Goal: Navigation & Orientation: Find specific page/section

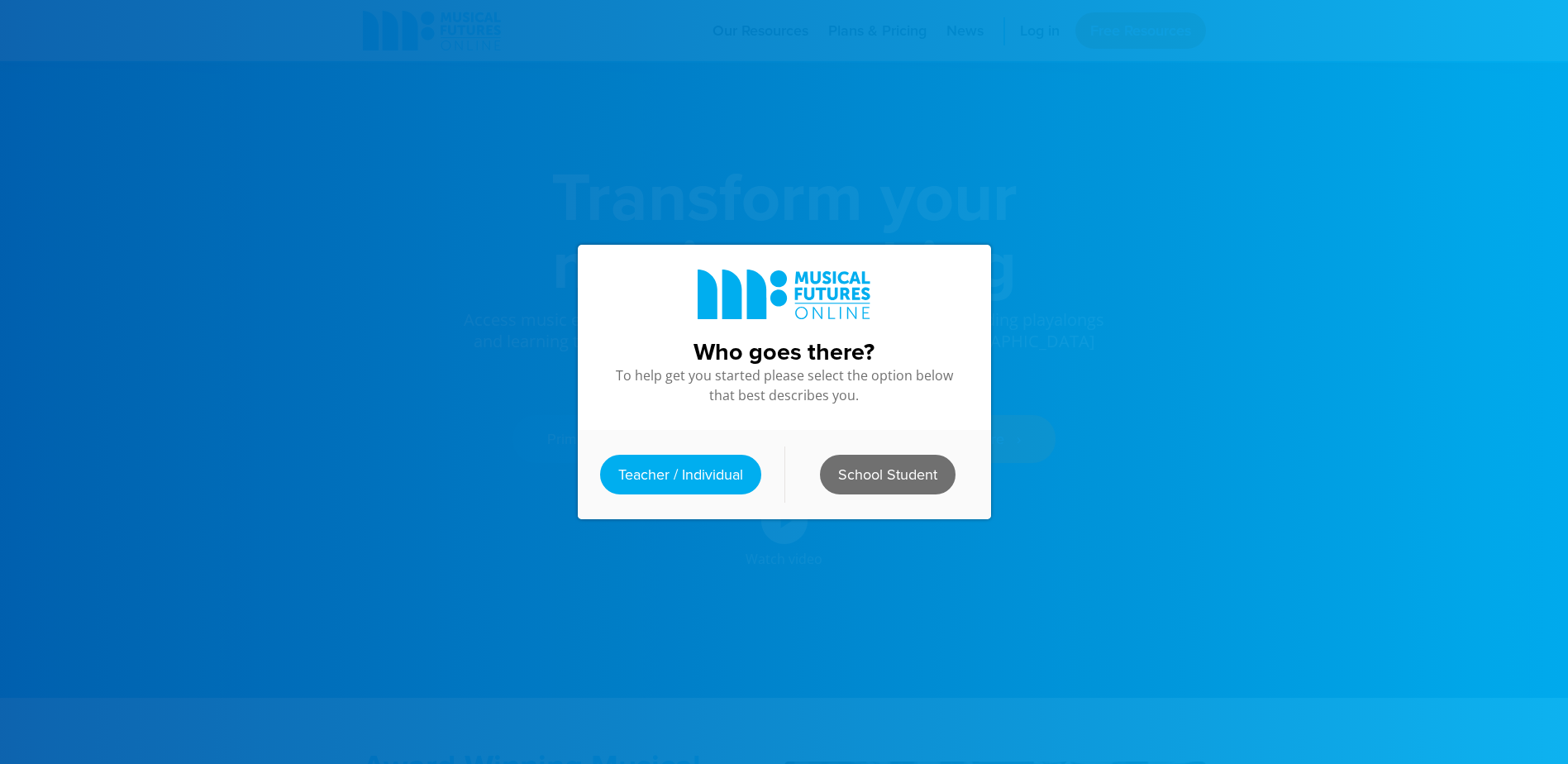
click at [867, 473] on link "School Student" at bounding box center [888, 474] width 136 height 40
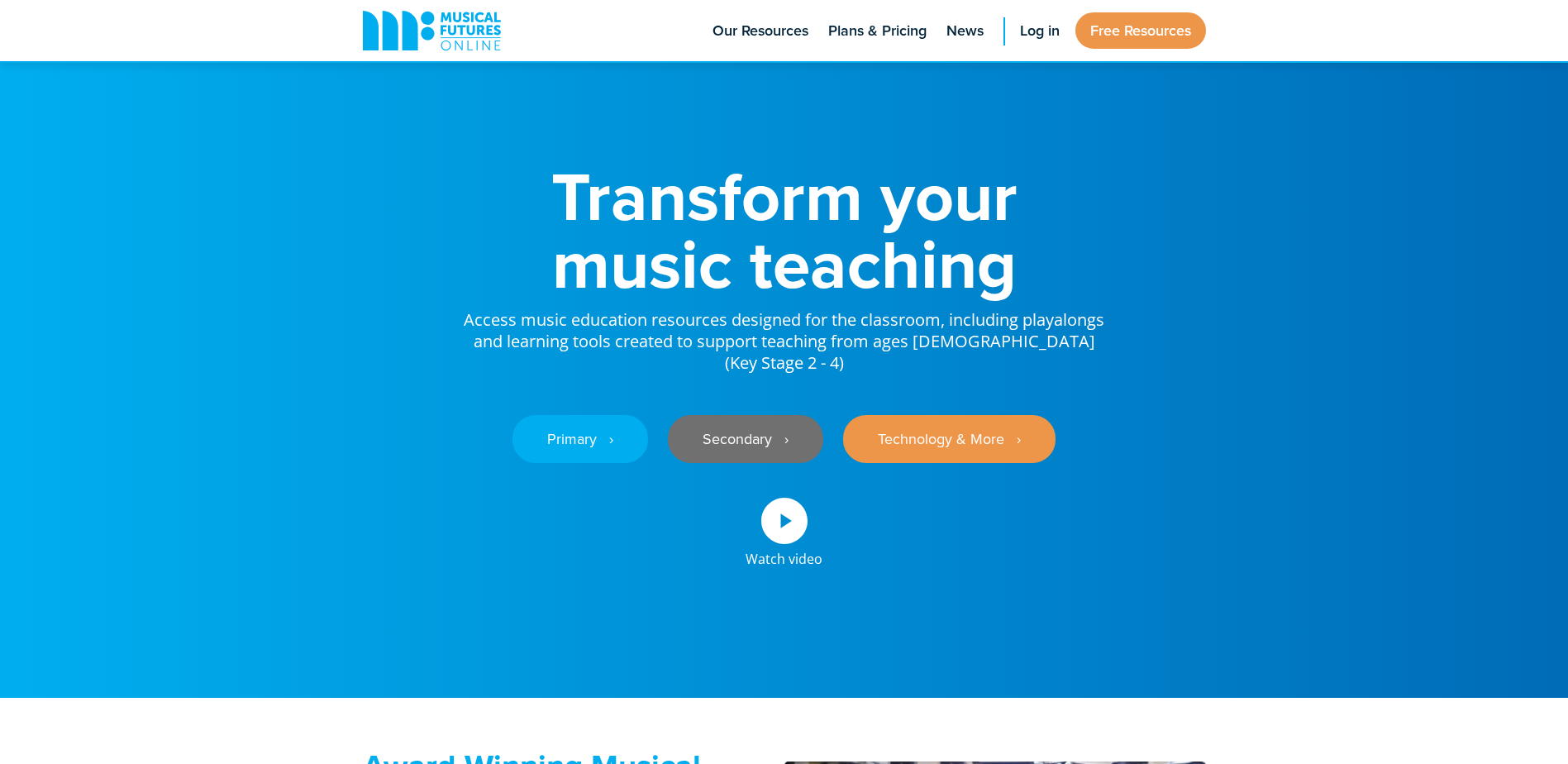
click at [751, 432] on link "Secondary ‎‏‏‎ ‎ ›" at bounding box center [745, 438] width 155 height 48
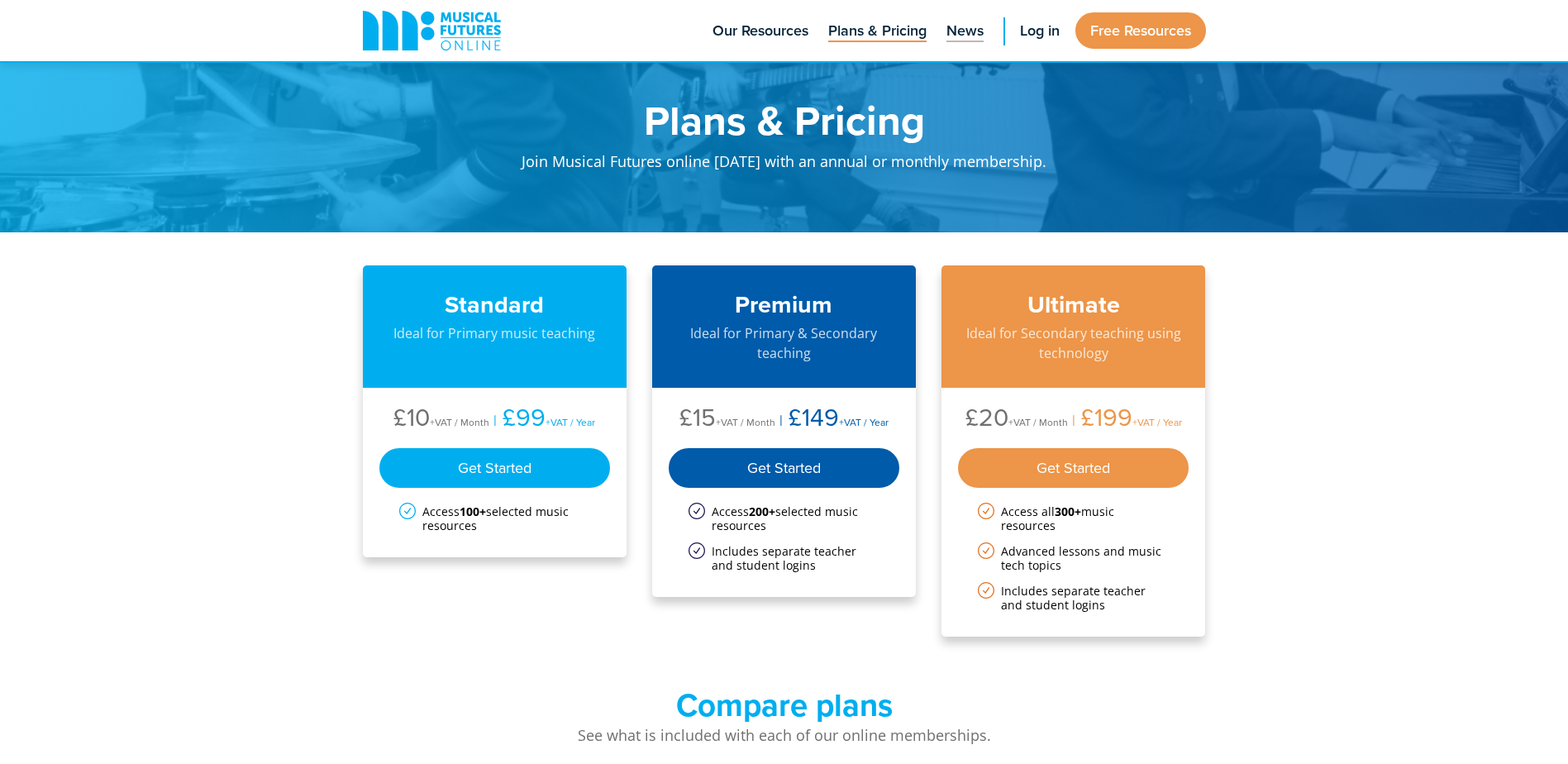
click at [969, 29] on span "News" at bounding box center [965, 31] width 37 height 22
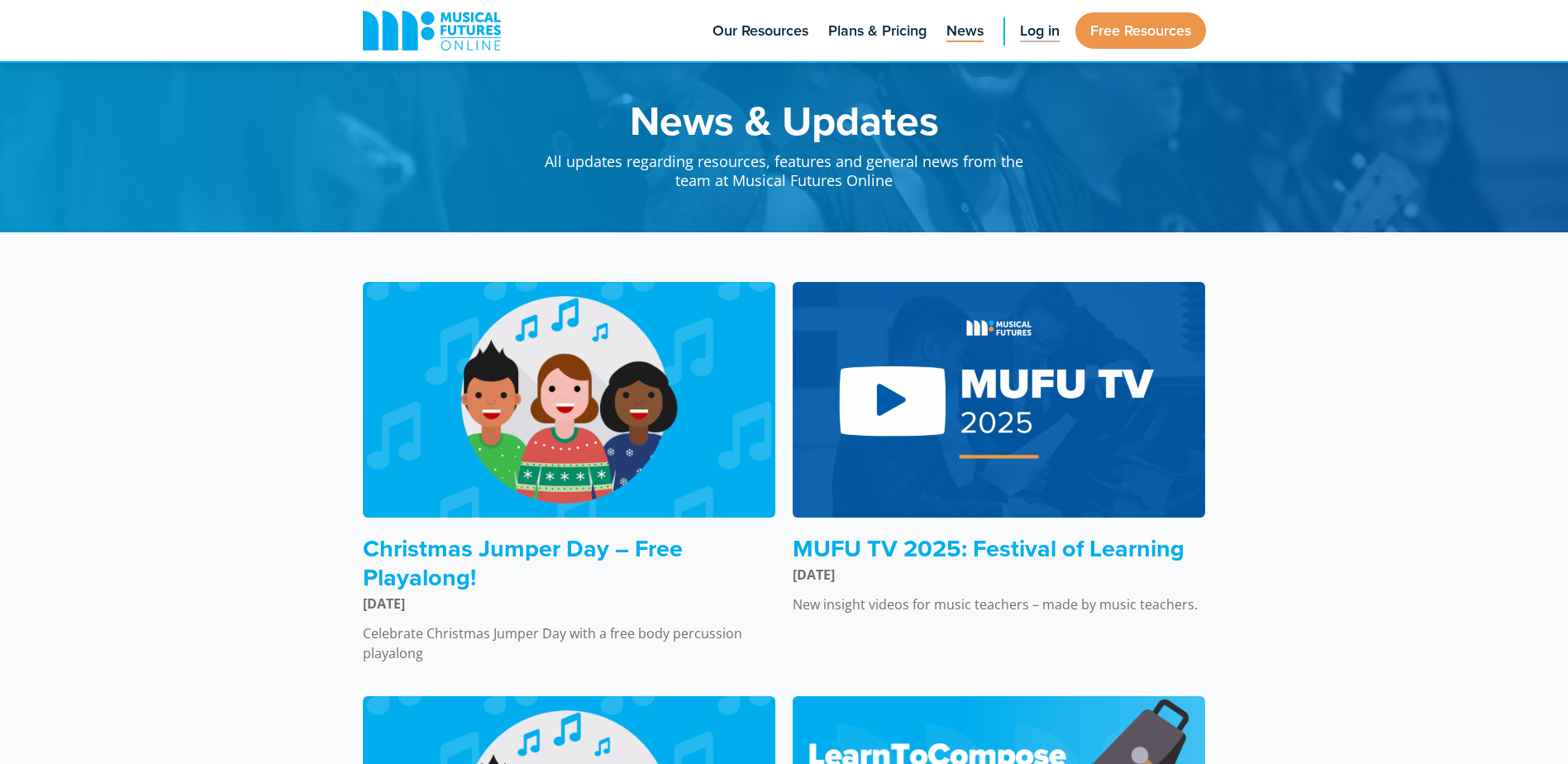
click at [1045, 28] on span "Log in" at bounding box center [1039, 31] width 40 height 22
